Goal: Complete application form

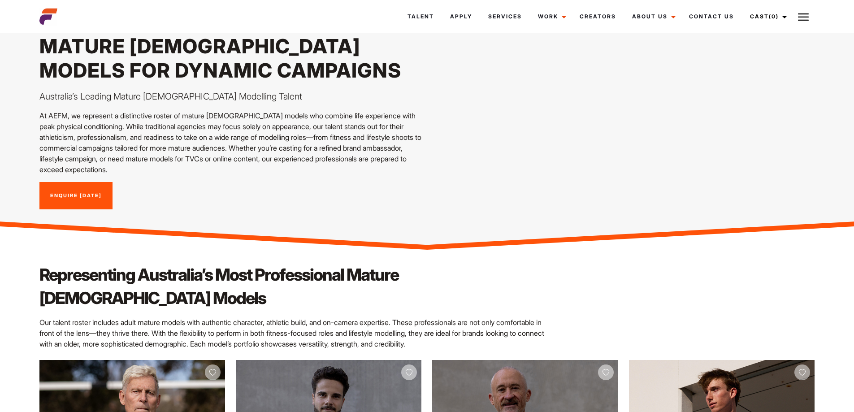
scroll to position [48, 0]
click at [462, 15] on link "Apply" at bounding box center [461, 16] width 38 height 24
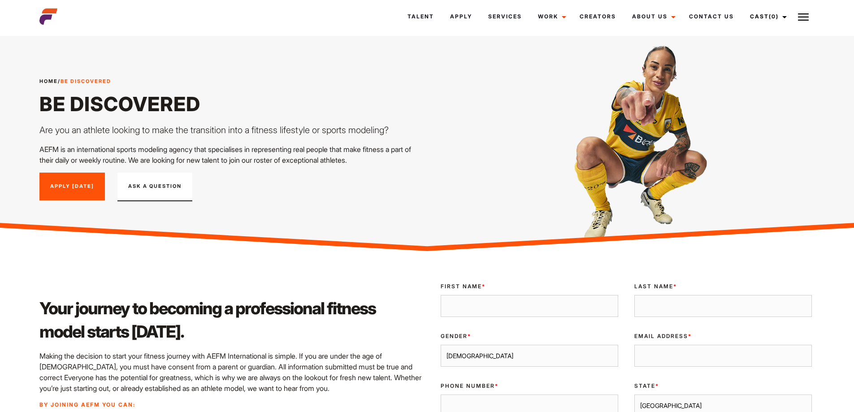
click at [523, 314] on input "First Name *" at bounding box center [530, 306] width 178 height 22
type input "Stuart"
type input "Turner"
type input "stuart.turner23@gmail.com"
type input "0456201418"
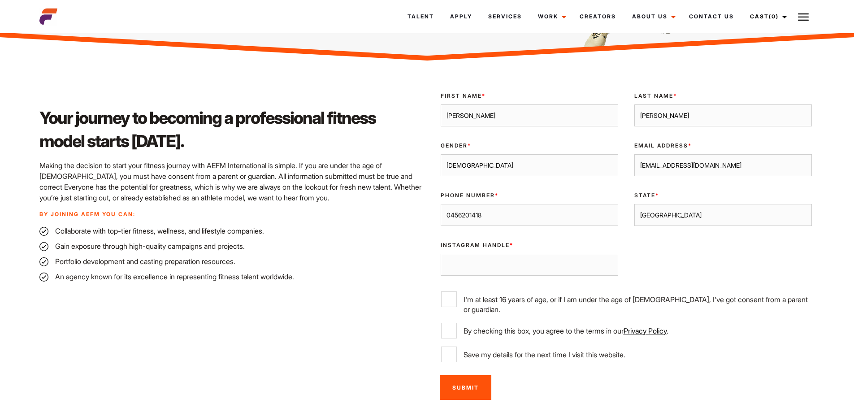
scroll to position [199, 0]
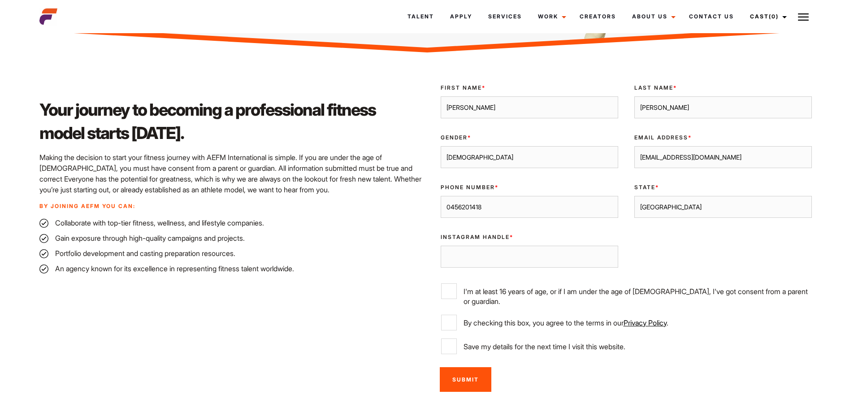
click at [655, 207] on select "Sydney Melbourne Brisbane Gold Coast Adelaide Perth Darwin Queensland Tasmania …" at bounding box center [724, 207] width 178 height 22
select select "[GEOGRAPHIC_DATA]"
click at [635, 196] on select "Sydney Melbourne Brisbane Gold Coast Adelaide Perth Darwin Queensland Tasmania …" at bounding box center [724, 207] width 178 height 22
click at [451, 297] on input "I'm at least 16 years of age, or if I am under the age of 18, I've got consent …" at bounding box center [449, 291] width 16 height 16
checkbox input "true"
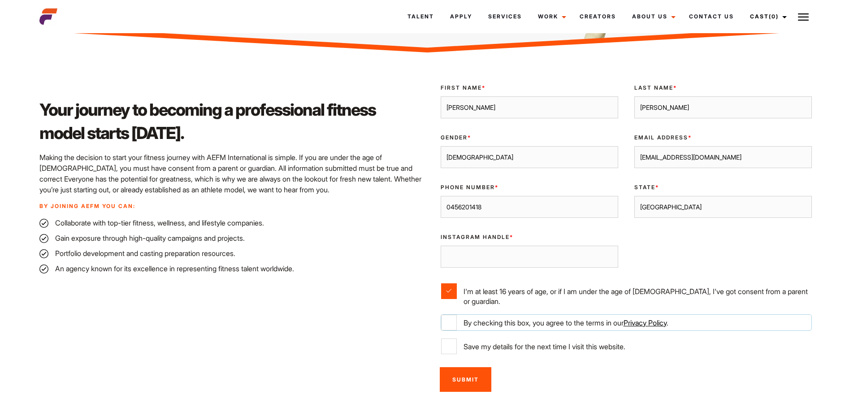
click at [451, 315] on input "By checking this box, you agree to the terms in our Privacy Policy ." at bounding box center [449, 323] width 16 height 16
checkbox input "true"
click at [450, 340] on input "Save my details for the next time I visit this website." at bounding box center [449, 347] width 16 height 16
checkbox input "true"
